Goal: Navigation & Orientation: Find specific page/section

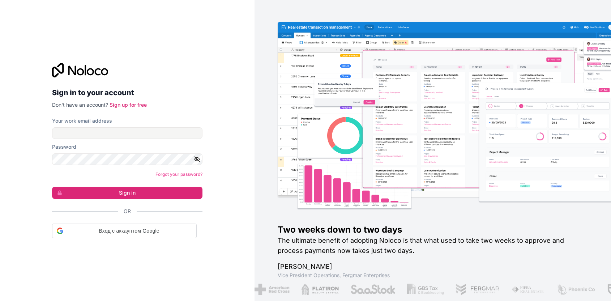
scroll to position [1254, 0]
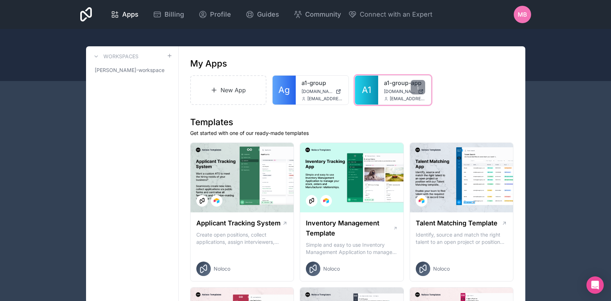
click at [385, 85] on link "a1-group-app" at bounding box center [404, 82] width 41 height 9
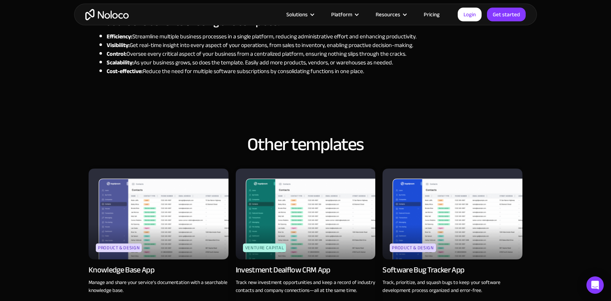
scroll to position [599, 0]
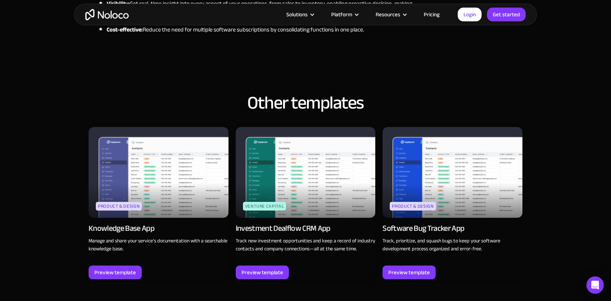
click at [179, 160] on img at bounding box center [159, 172] width 140 height 91
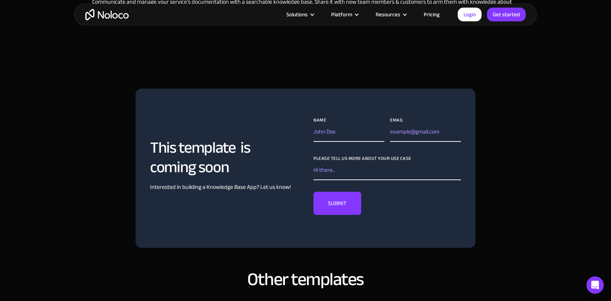
scroll to position [563, 0]
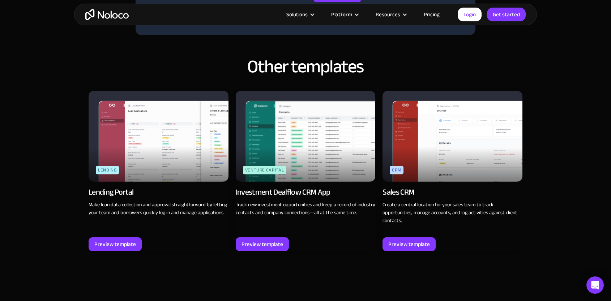
click at [302, 173] on img at bounding box center [306, 136] width 140 height 91
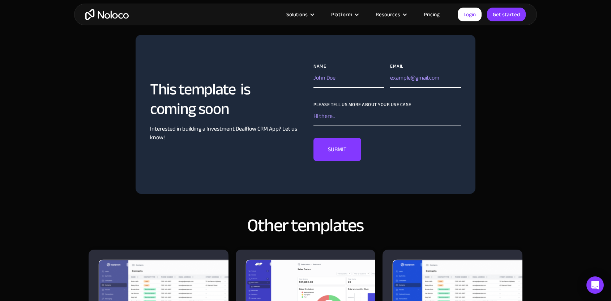
scroll to position [548, 0]
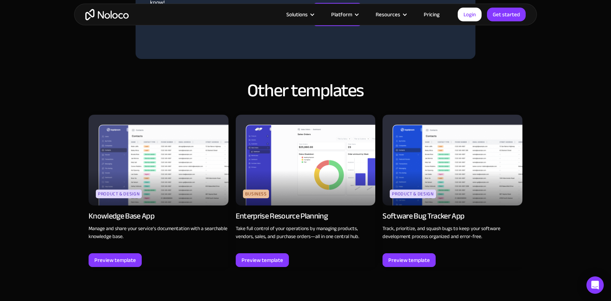
click at [213, 179] on img at bounding box center [159, 160] width 140 height 91
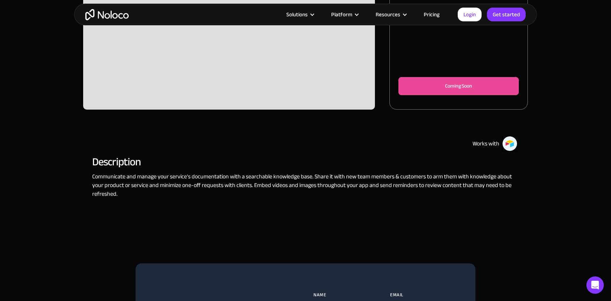
scroll to position [279, 0]
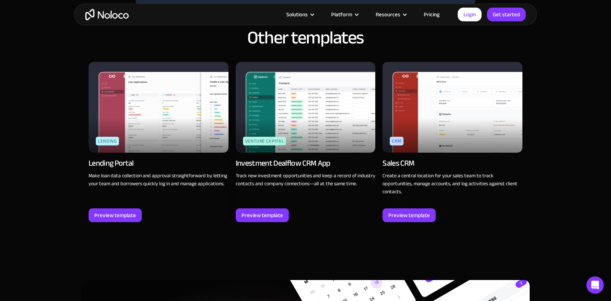
scroll to position [636, 0]
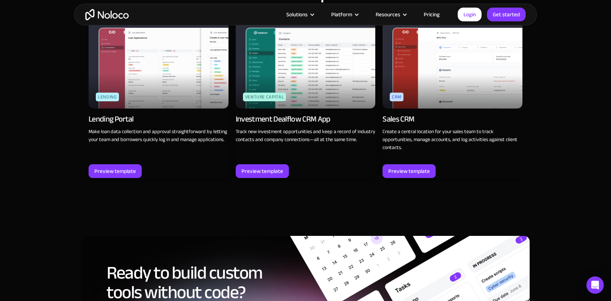
click at [440, 66] on img at bounding box center [452, 63] width 140 height 91
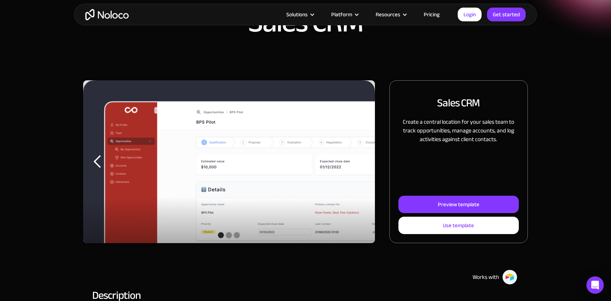
scroll to position [65, 0]
